Goal: Task Accomplishment & Management: Manage account settings

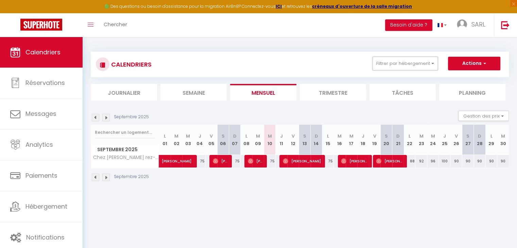
click at [413, 67] on button "Filtrer par hébergement" at bounding box center [405, 64] width 65 height 14
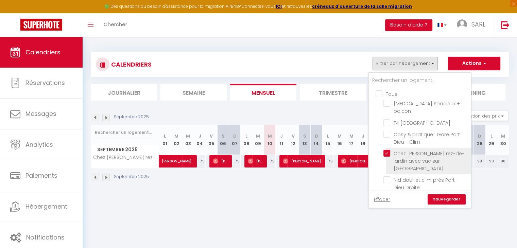
click at [388, 150] on input "Chez [PERSON_NAME] rez-de-jardin avec vue sur [GEOGRAPHIC_DATA]" at bounding box center [426, 153] width 85 height 7
checkbox input "false"
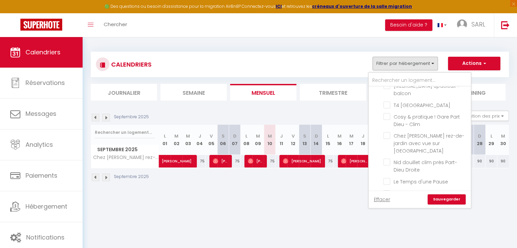
scroll to position [26, 0]
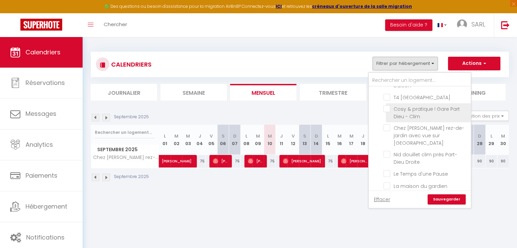
click at [388, 105] on input "Cosy & pratique ! Gare Part Dieu - Clim" at bounding box center [426, 108] width 85 height 7
checkbox input "true"
checkbox input "false"
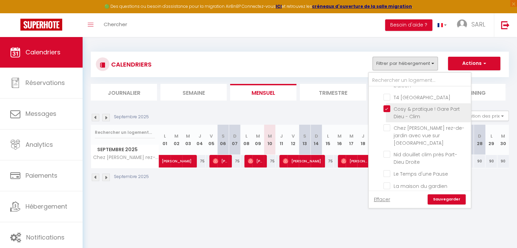
checkbox input "false"
click at [436, 197] on link "Sauvegarder" at bounding box center [447, 200] width 38 height 10
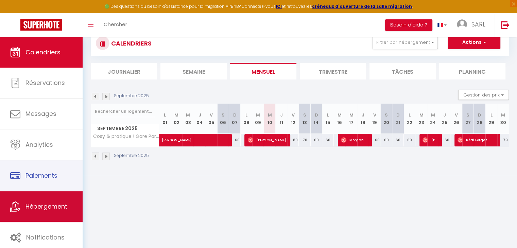
scroll to position [37, 0]
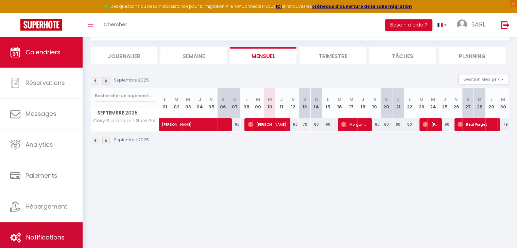
click at [38, 238] on span "Notifications" at bounding box center [45, 237] width 38 height 9
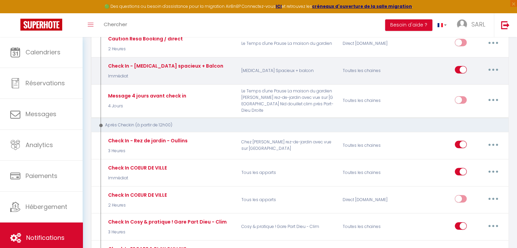
scroll to position [306, 0]
